Goal: Task Accomplishment & Management: Use online tool/utility

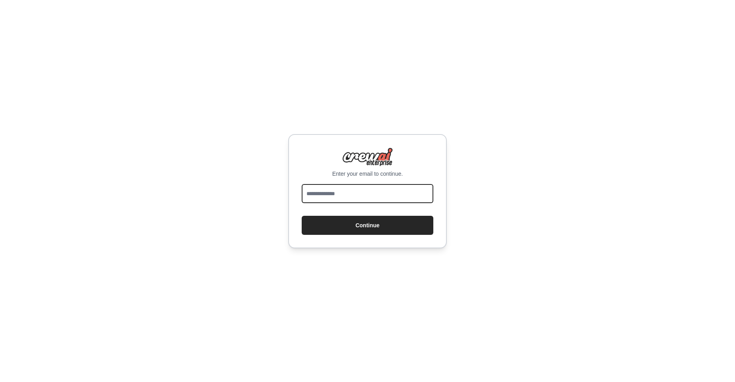
click at [360, 196] on input "email" at bounding box center [368, 193] width 132 height 19
type input "**********"
click at [302, 216] on button "Continue" at bounding box center [368, 225] width 132 height 19
click at [401, 228] on button "Continue" at bounding box center [368, 225] width 132 height 19
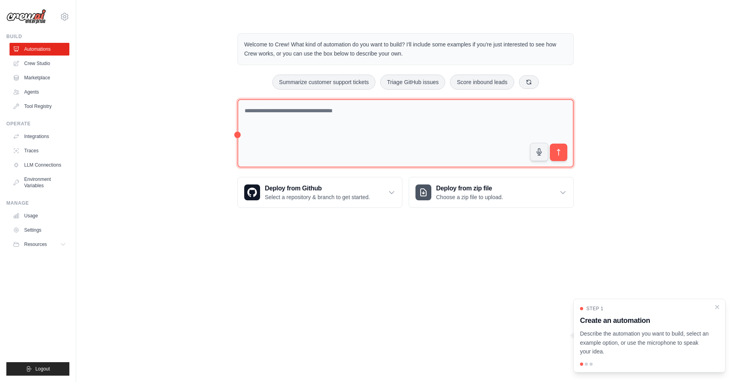
click at [385, 110] on textarea at bounding box center [405, 133] width 336 height 69
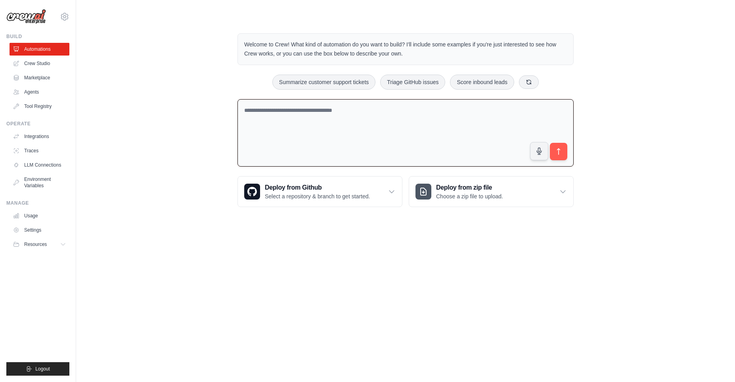
paste textarea "**********"
type textarea "**********"
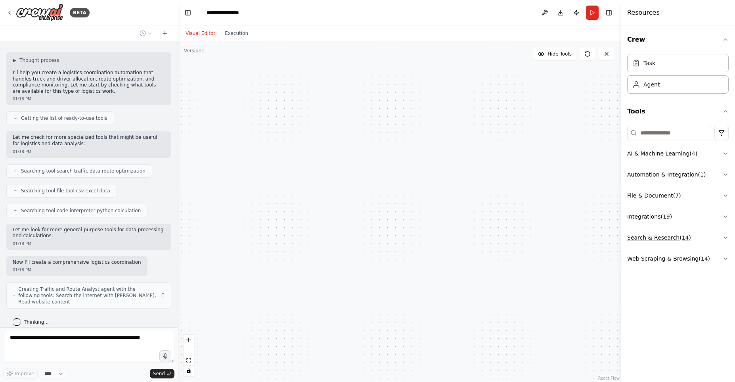
click at [721, 235] on button "Search & Research ( 14 )" at bounding box center [677, 237] width 101 height 21
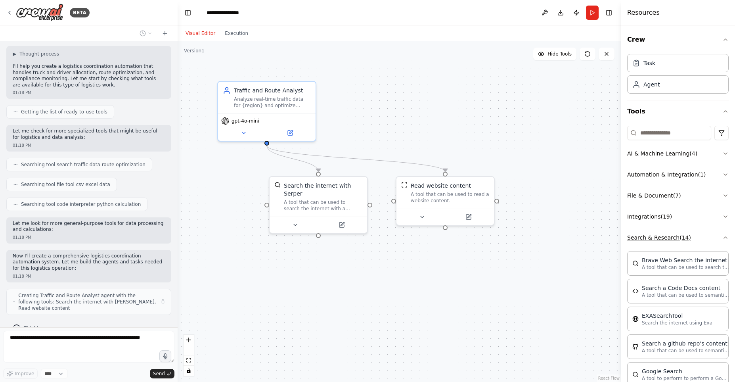
scroll to position [59, 0]
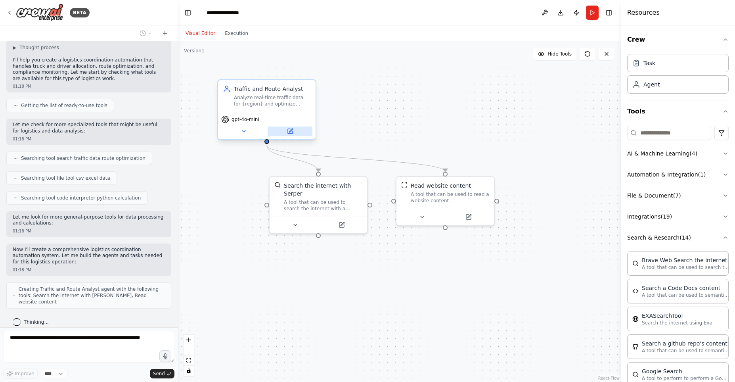
click at [290, 131] on icon at bounding box center [291, 130] width 4 height 4
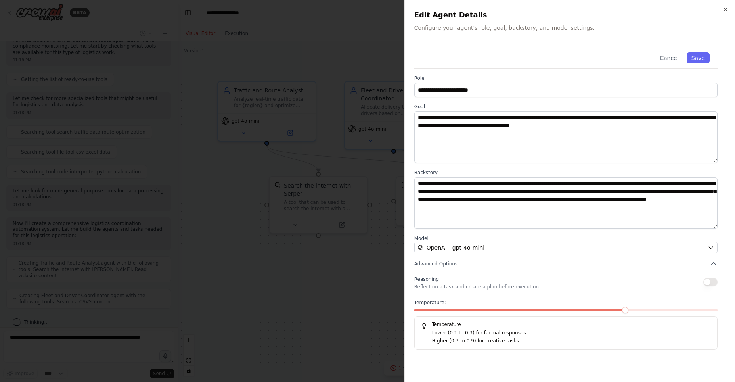
scroll to position [111, 0]
click at [705, 254] on div "**********" at bounding box center [569, 196] width 311 height 305
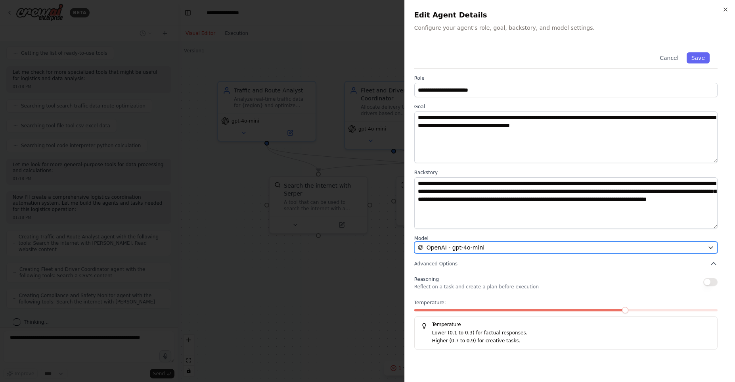
click at [700, 247] on div "OpenAI - gpt-4o-mini" at bounding box center [561, 247] width 286 height 8
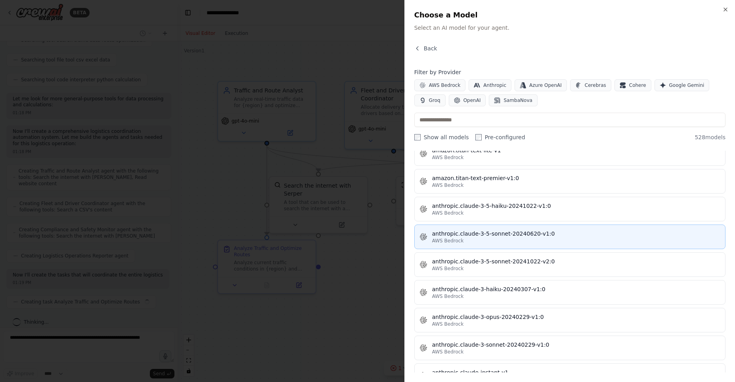
scroll to position [183, 0]
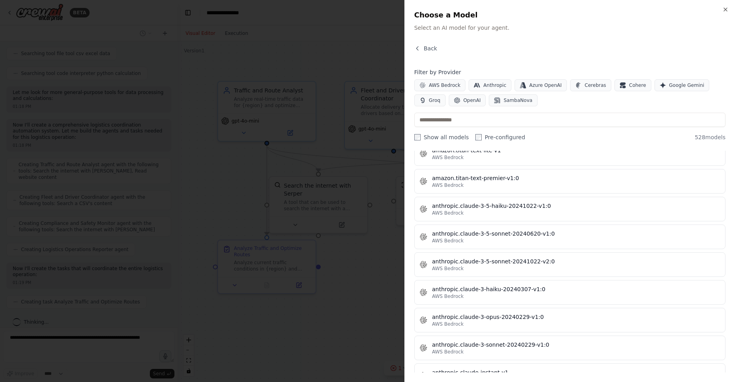
click at [349, 267] on div at bounding box center [367, 191] width 735 height 382
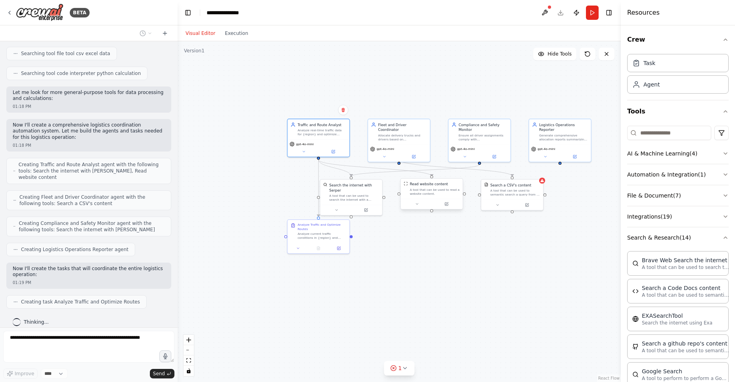
scroll to position [203, 0]
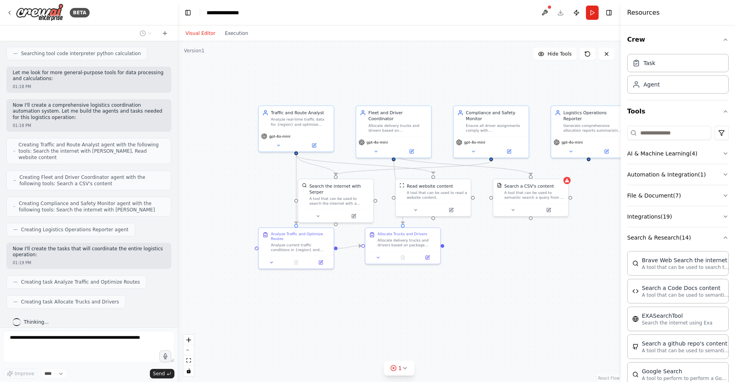
click at [235, 39] on div "Visual Editor Execution" at bounding box center [217, 33] width 72 height 16
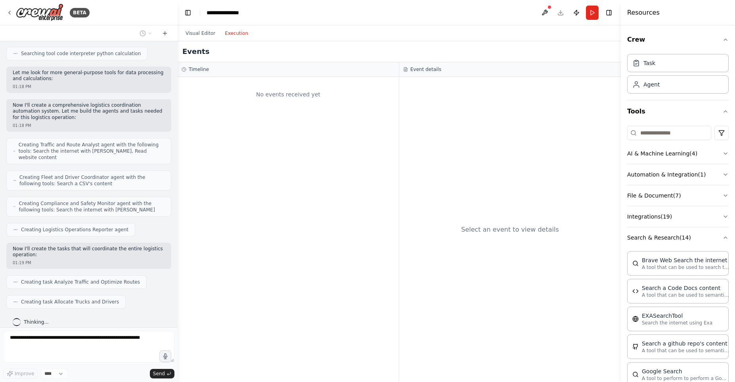
click at [237, 34] on button "Execution" at bounding box center [236, 34] width 33 height 10
click at [196, 27] on div "Visual Editor Execution" at bounding box center [217, 33] width 72 height 16
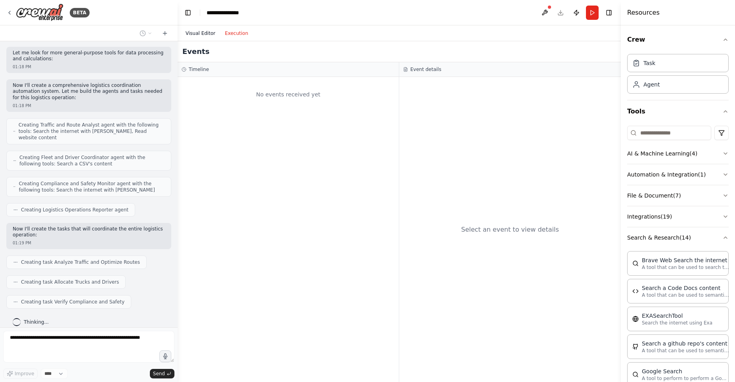
click at [205, 33] on button "Visual Editor" at bounding box center [200, 34] width 39 height 10
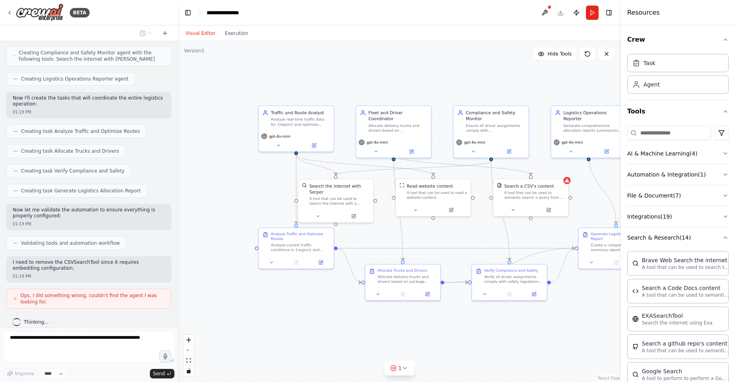
scroll to position [354, 0]
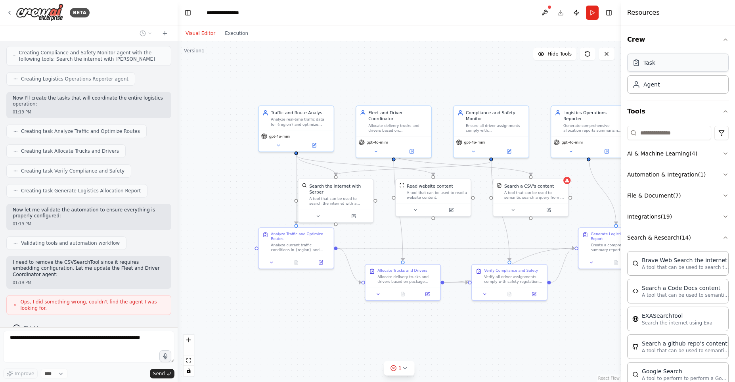
click at [643, 70] on div "Task" at bounding box center [677, 62] width 101 height 18
click at [646, 65] on div "Task" at bounding box center [649, 63] width 12 height 8
click at [648, 79] on div "Agent" at bounding box center [677, 84] width 101 height 18
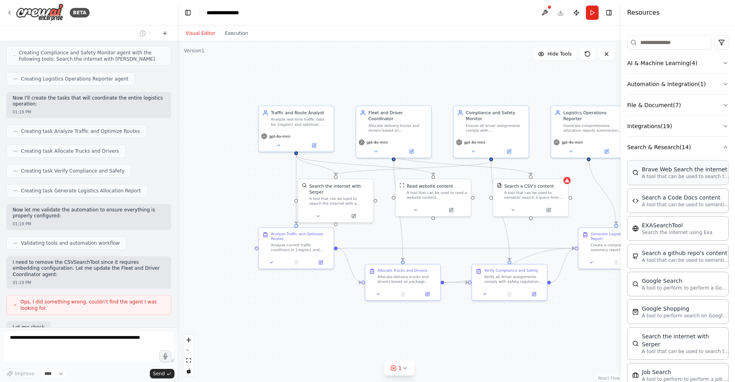
scroll to position [400, 0]
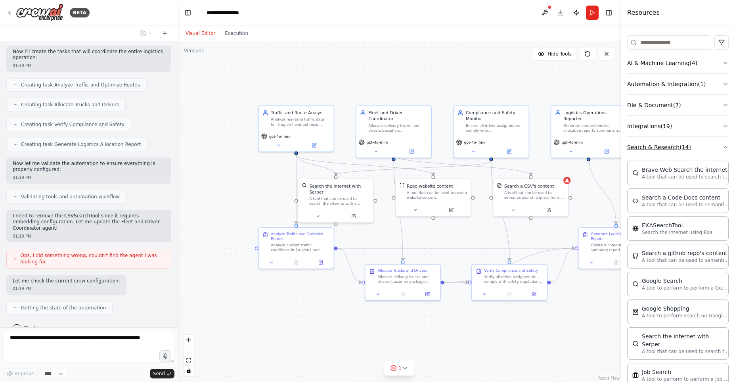
click at [721, 145] on button "Search & Research ( 14 )" at bounding box center [677, 147] width 101 height 21
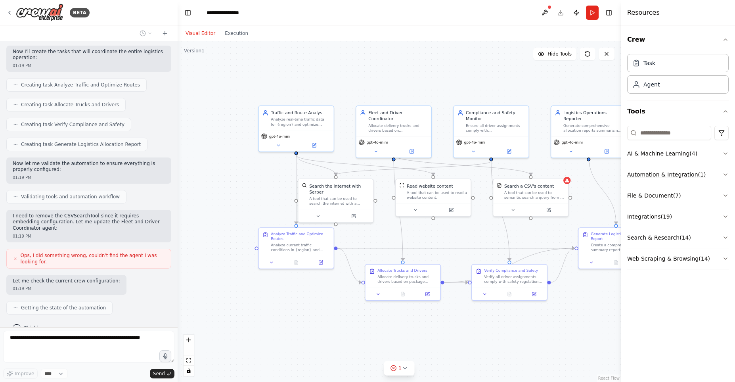
click at [714, 174] on button "Automation & Integration ( 1 )" at bounding box center [677, 174] width 101 height 21
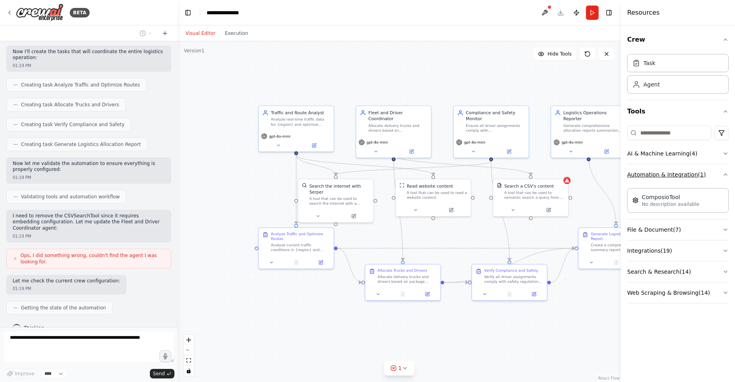
click at [714, 174] on button "Automation & Integration ( 1 )" at bounding box center [677, 174] width 101 height 21
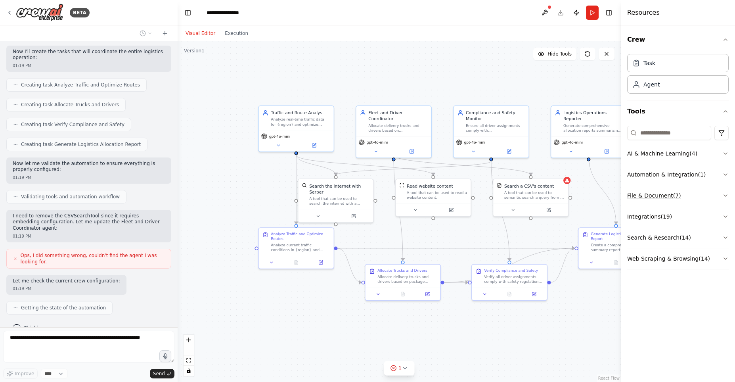
click at [710, 192] on button "File & Document ( 7 )" at bounding box center [677, 195] width 101 height 21
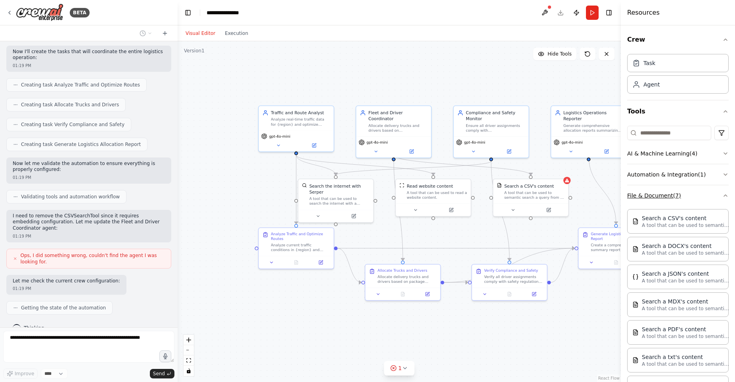
drag, startPoint x: 710, startPoint y: 191, endPoint x: 706, endPoint y: 193, distance: 4.8
click at [710, 192] on button "File & Document ( 7 )" at bounding box center [677, 195] width 101 height 21
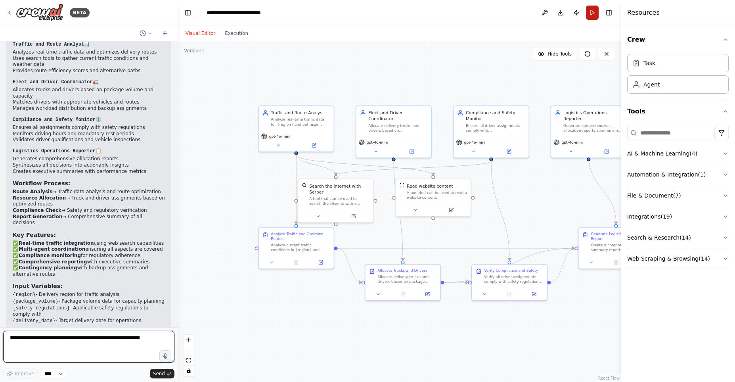
scroll to position [966, 0]
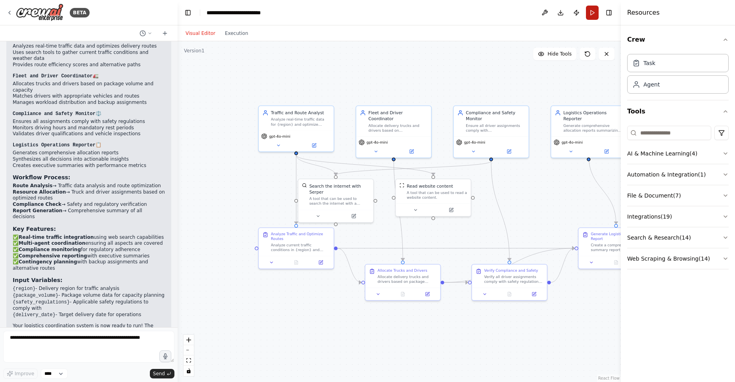
click at [589, 15] on button "Run" at bounding box center [592, 13] width 13 height 14
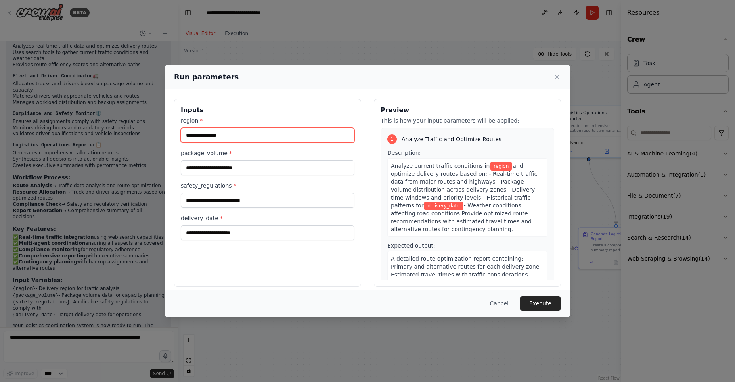
click at [279, 134] on input "region *" at bounding box center [268, 135] width 174 height 15
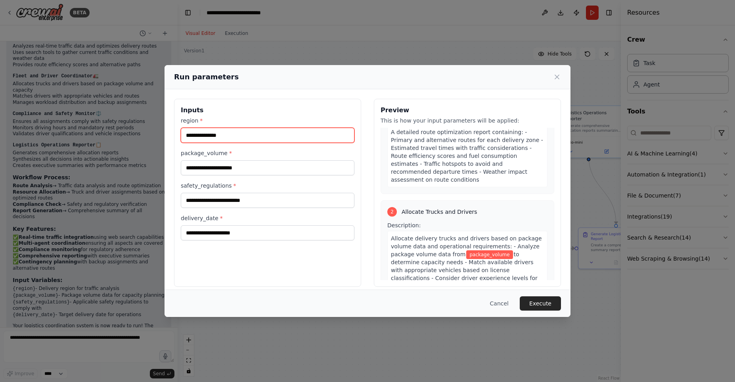
scroll to position [136, 0]
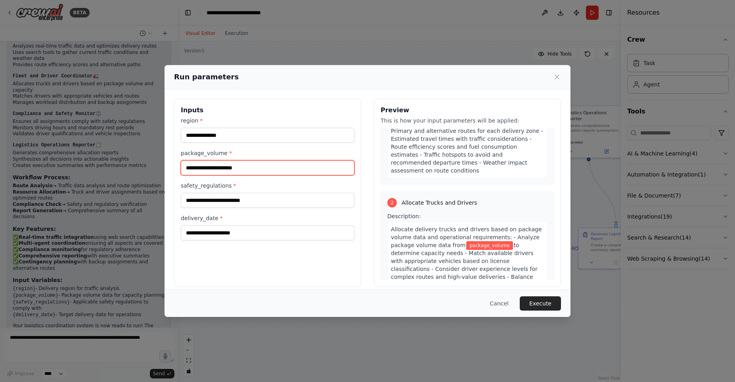
click at [241, 167] on input "package_volume *" at bounding box center [268, 167] width 174 height 15
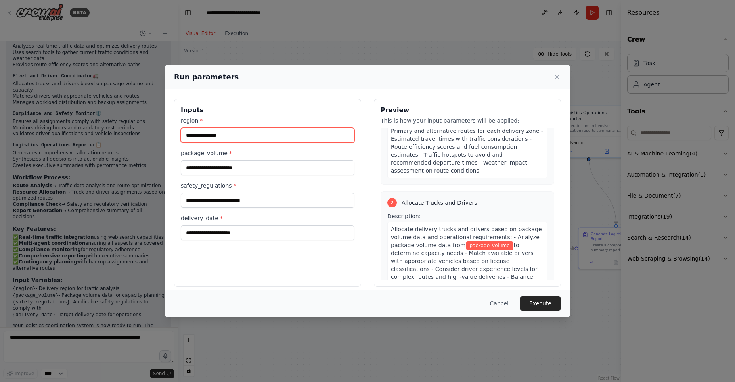
click at [257, 134] on input "region *" at bounding box center [268, 135] width 174 height 15
type input "*********"
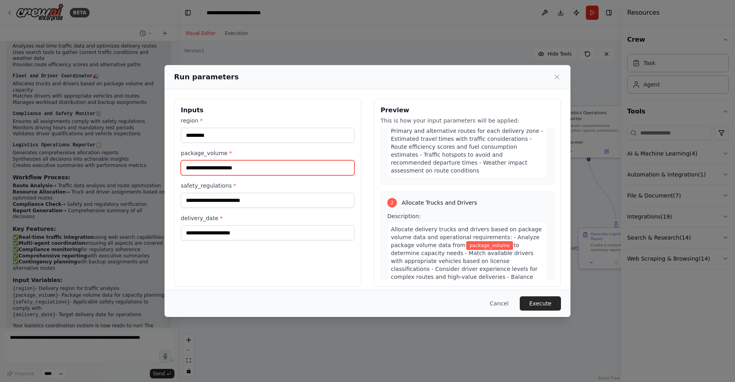
click at [273, 167] on input "package_volume *" at bounding box center [268, 167] width 174 height 15
type input "******"
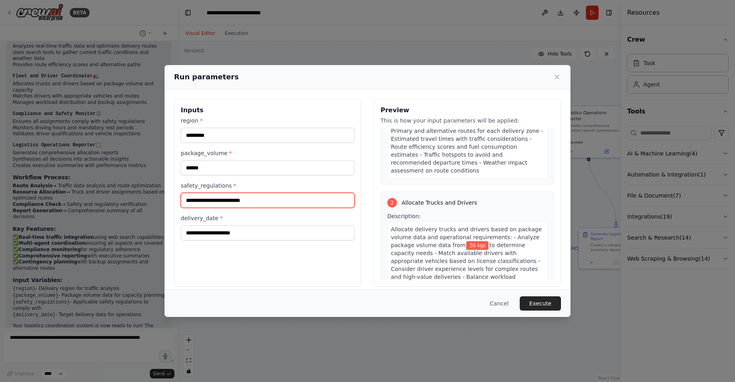
click at [227, 199] on input "safety_regulations *" at bounding box center [268, 200] width 174 height 15
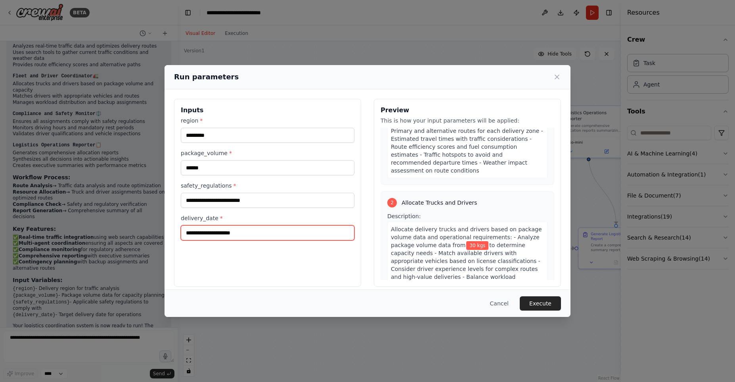
click at [256, 229] on input "delivery_date *" at bounding box center [268, 232] width 174 height 15
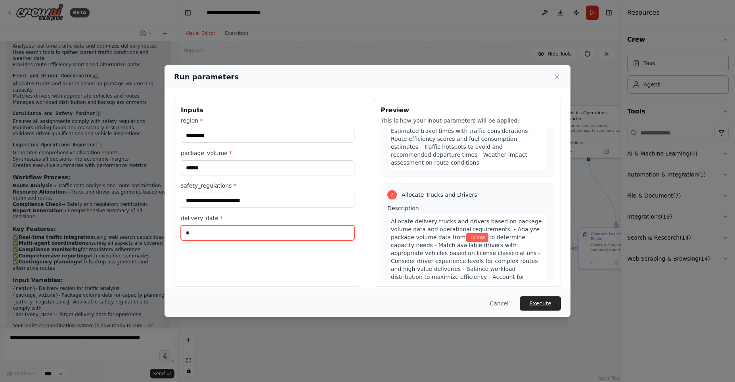
scroll to position [136, 0]
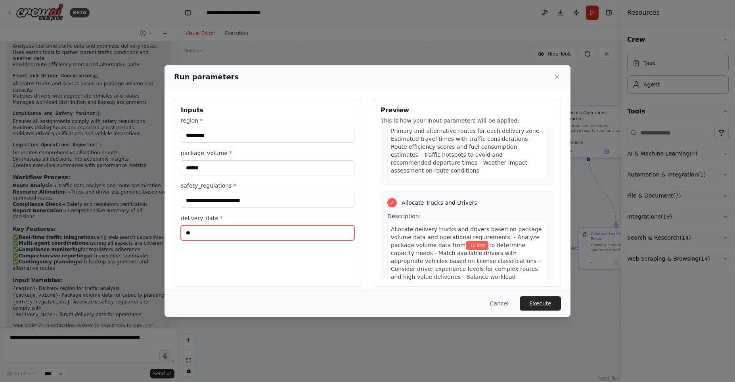
type input "*"
type input "**********"
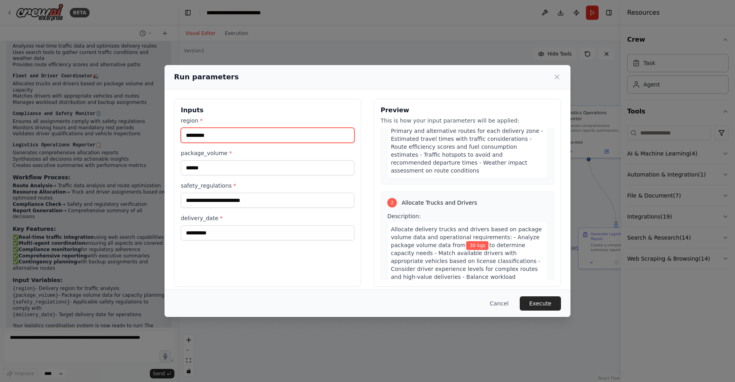
drag, startPoint x: 217, startPoint y: 130, endPoint x: 149, endPoint y: 139, distance: 68.8
click at [181, 139] on input "*********" at bounding box center [268, 135] width 174 height 15
type input "*"
type input "*******"
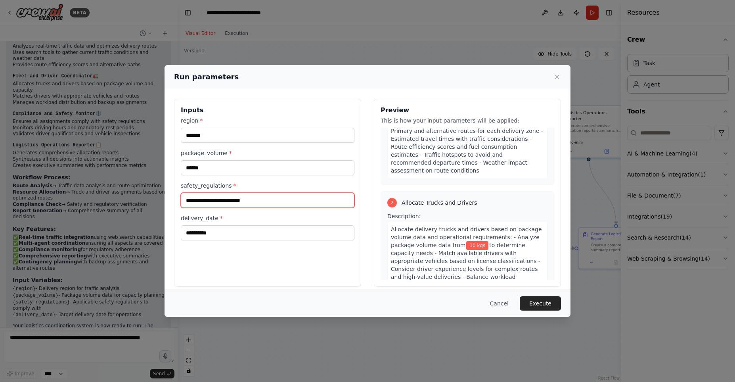
click at [223, 200] on input "safety_regulations *" at bounding box center [268, 200] width 174 height 15
type input "**********"
click at [550, 300] on button "Execute" at bounding box center [539, 303] width 41 height 14
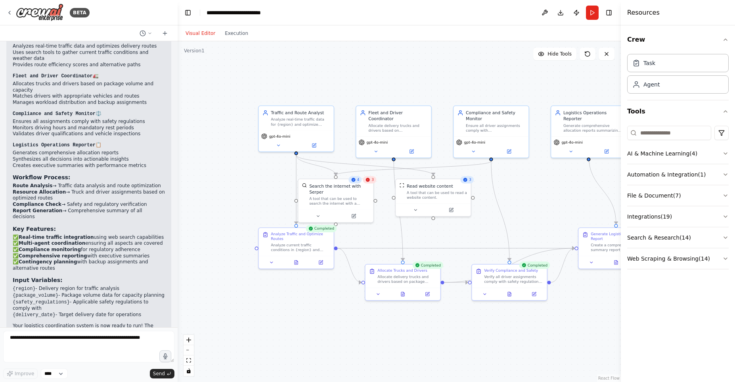
click at [137, 271] on div "Excellent! I've successfully created your Smart Logistics Coordinator automatio…" at bounding box center [89, 175] width 152 height 386
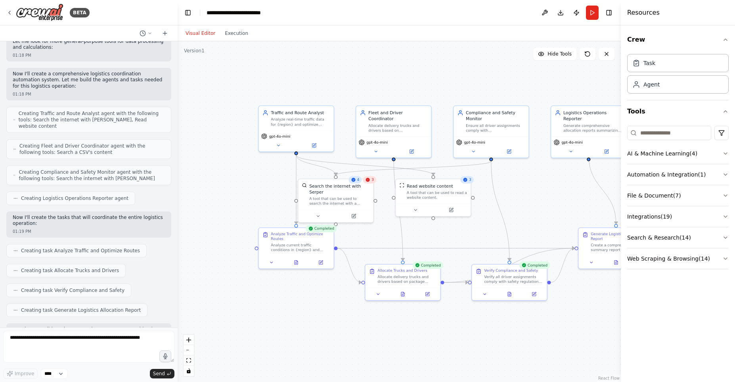
scroll to position [386, 0]
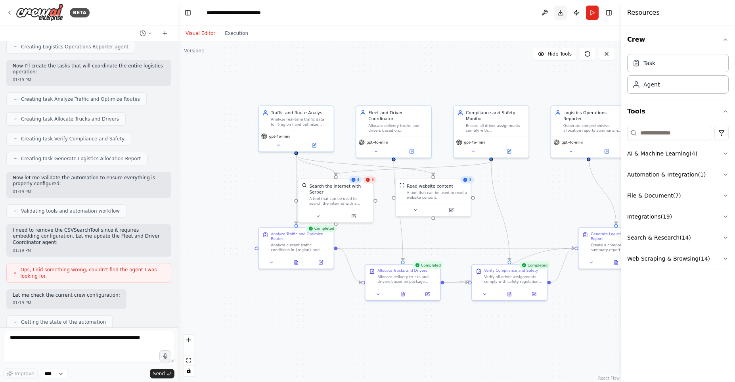
click at [563, 13] on button "Download" at bounding box center [560, 13] width 13 height 14
drag, startPoint x: 495, startPoint y: 48, endPoint x: 494, endPoint y: 9, distance: 38.8
click at [494, 41] on div ".deletable-edge-delete-btn { width: 20px; height: 20px; border: 0px solid #ffff…" at bounding box center [398, 211] width 443 height 340
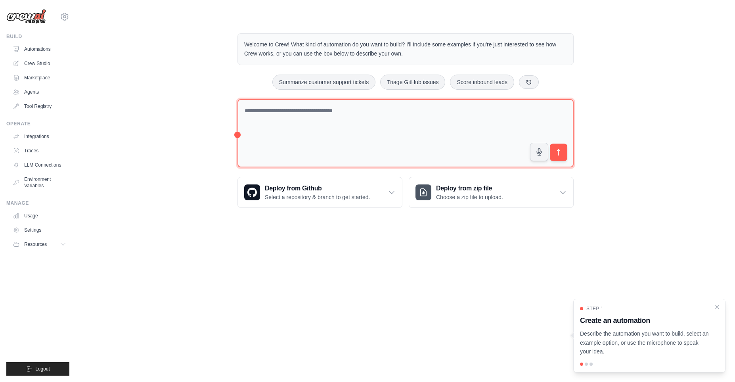
drag, startPoint x: 0, startPoint y: 0, endPoint x: 322, endPoint y: 116, distance: 341.9
click at [322, 116] on textarea at bounding box center [405, 133] width 336 height 69
